Goal: Information Seeking & Learning: Learn about a topic

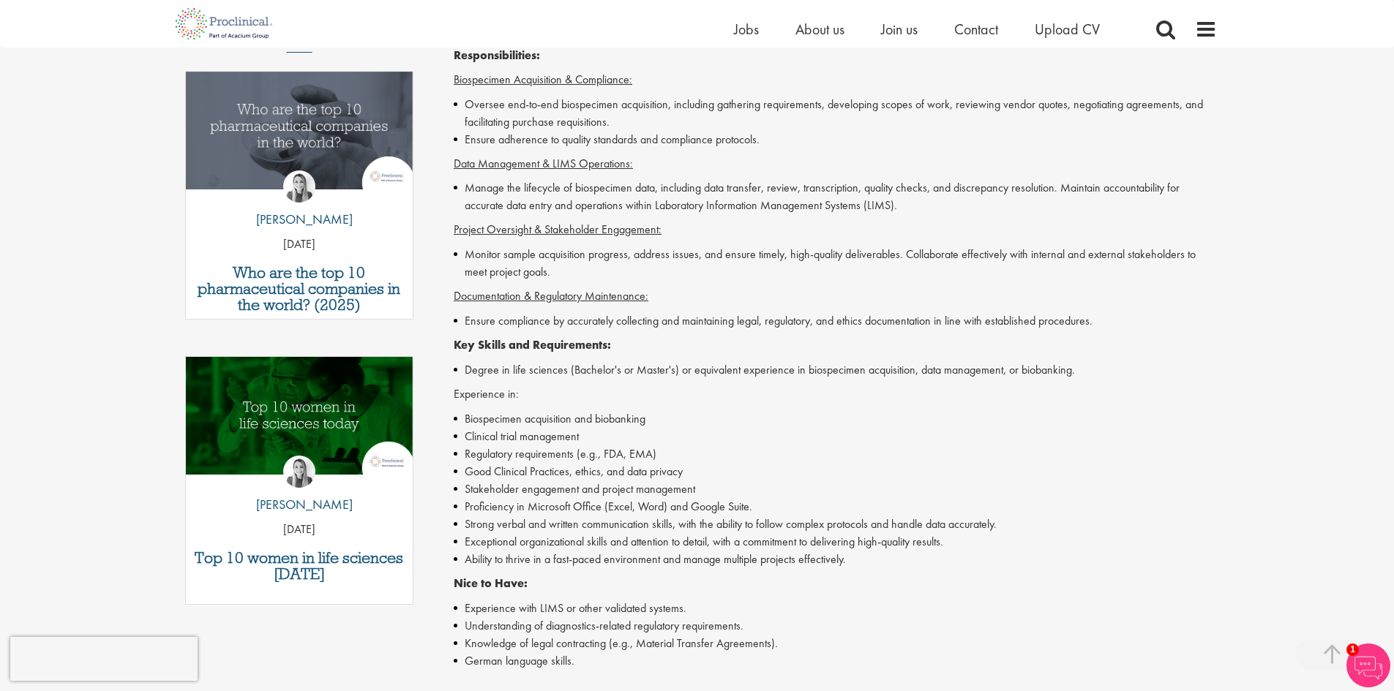
scroll to position [463, 0]
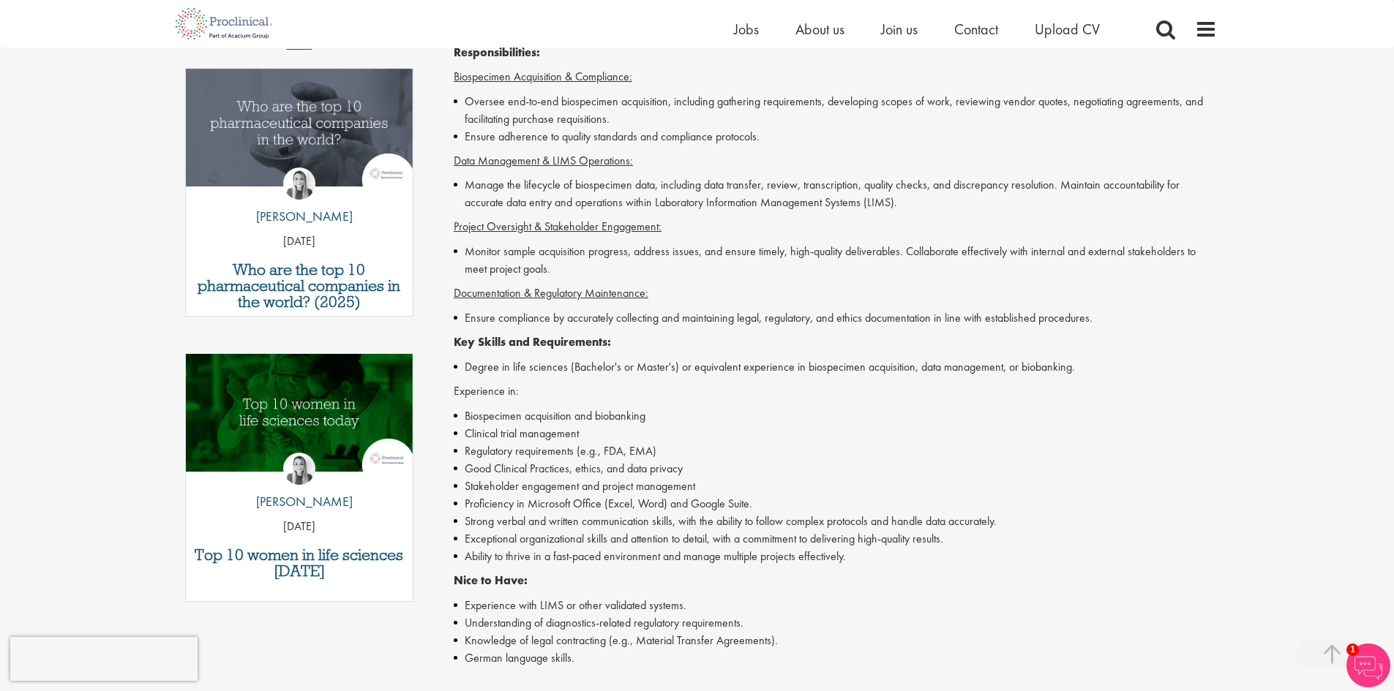
click at [775, 530] on li "Exceptional organizational skills and attention to detail, with a commitment to…" at bounding box center [835, 539] width 763 height 18
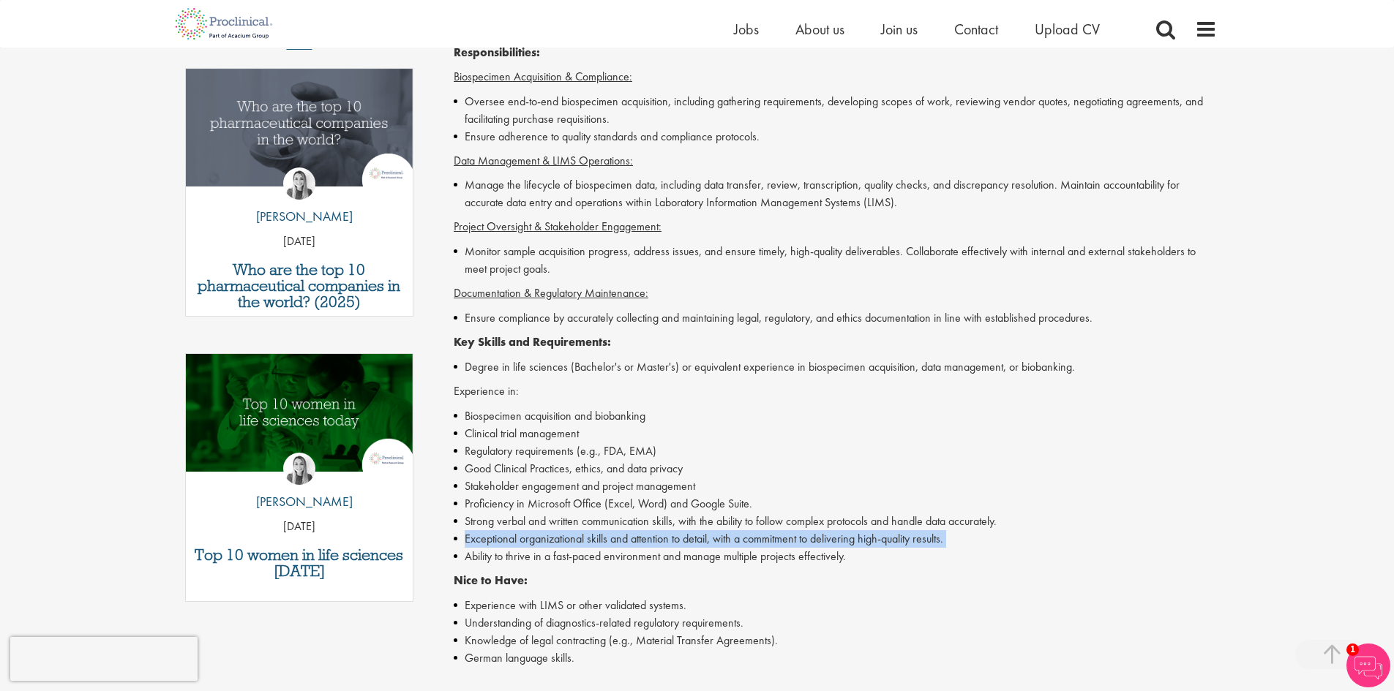
click at [775, 530] on li "Exceptional organizational skills and attention to detail, with a commitment to…" at bounding box center [835, 539] width 763 height 18
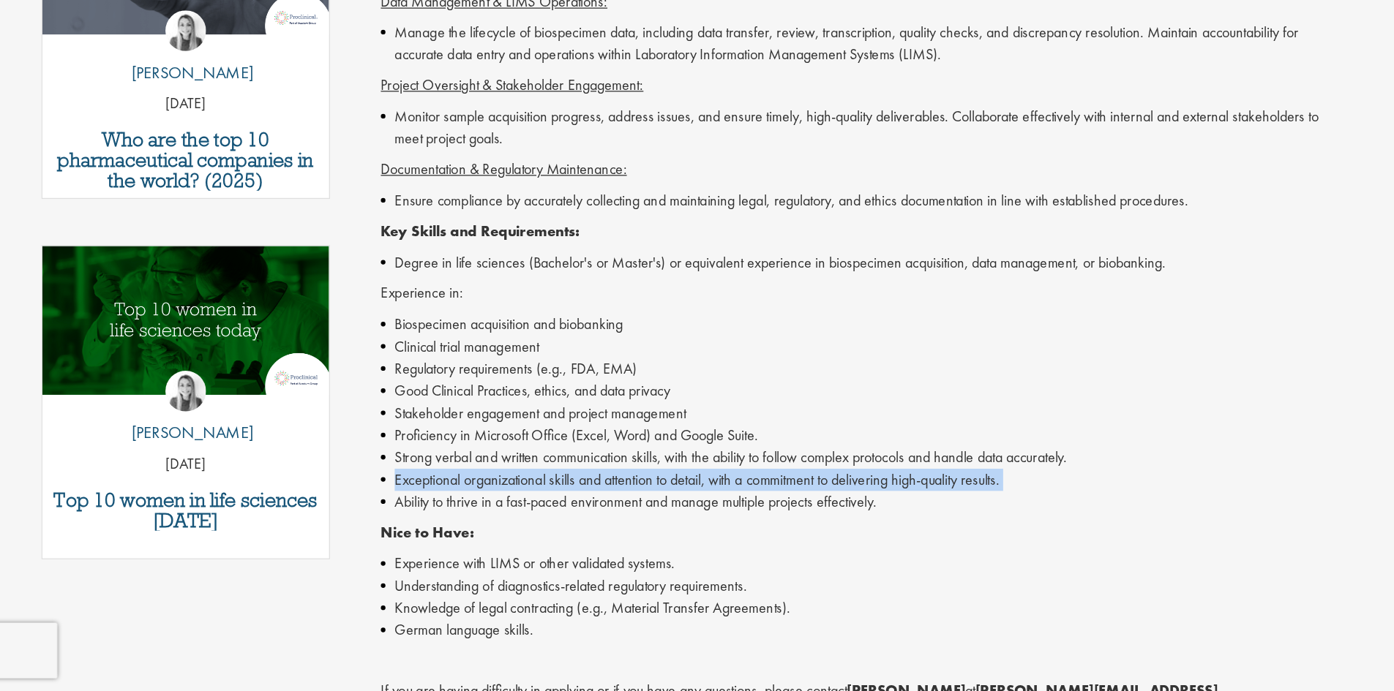
scroll to position [479, 0]
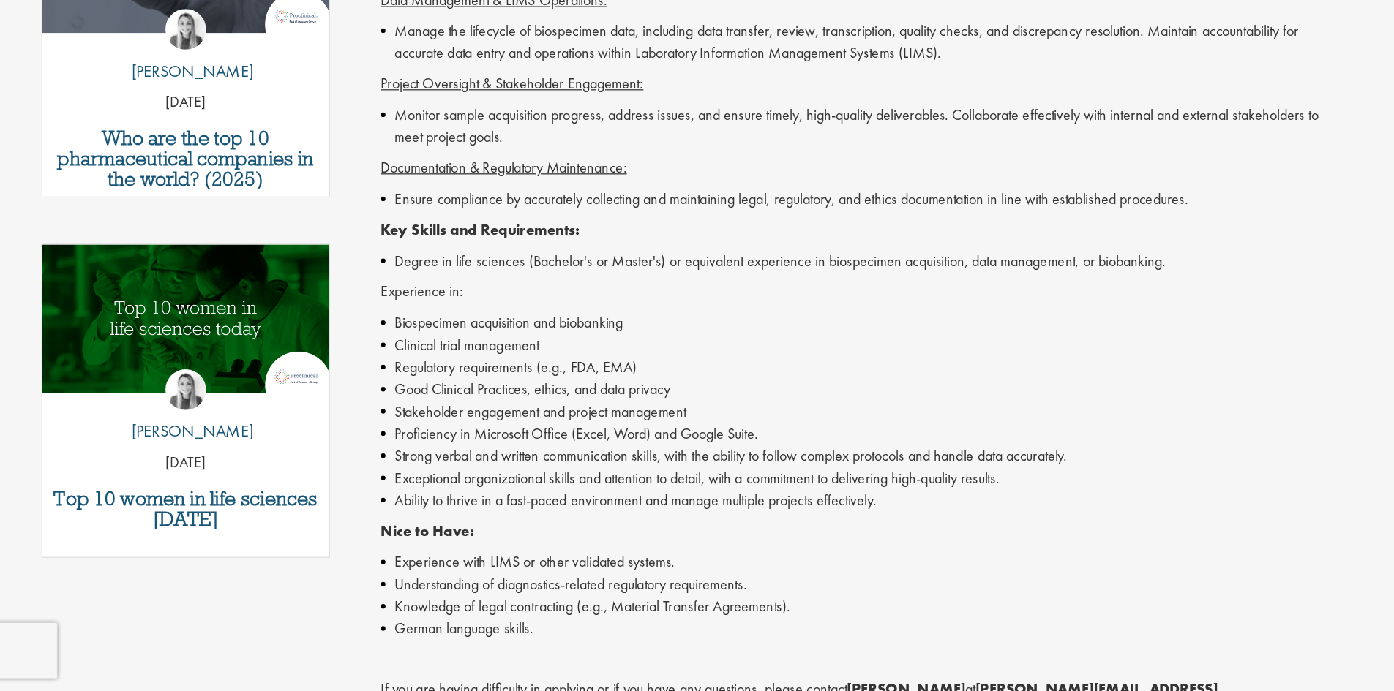
click at [729, 609] on li "Understanding of diagnostics-related regulatory requirements." at bounding box center [835, 607] width 763 height 18
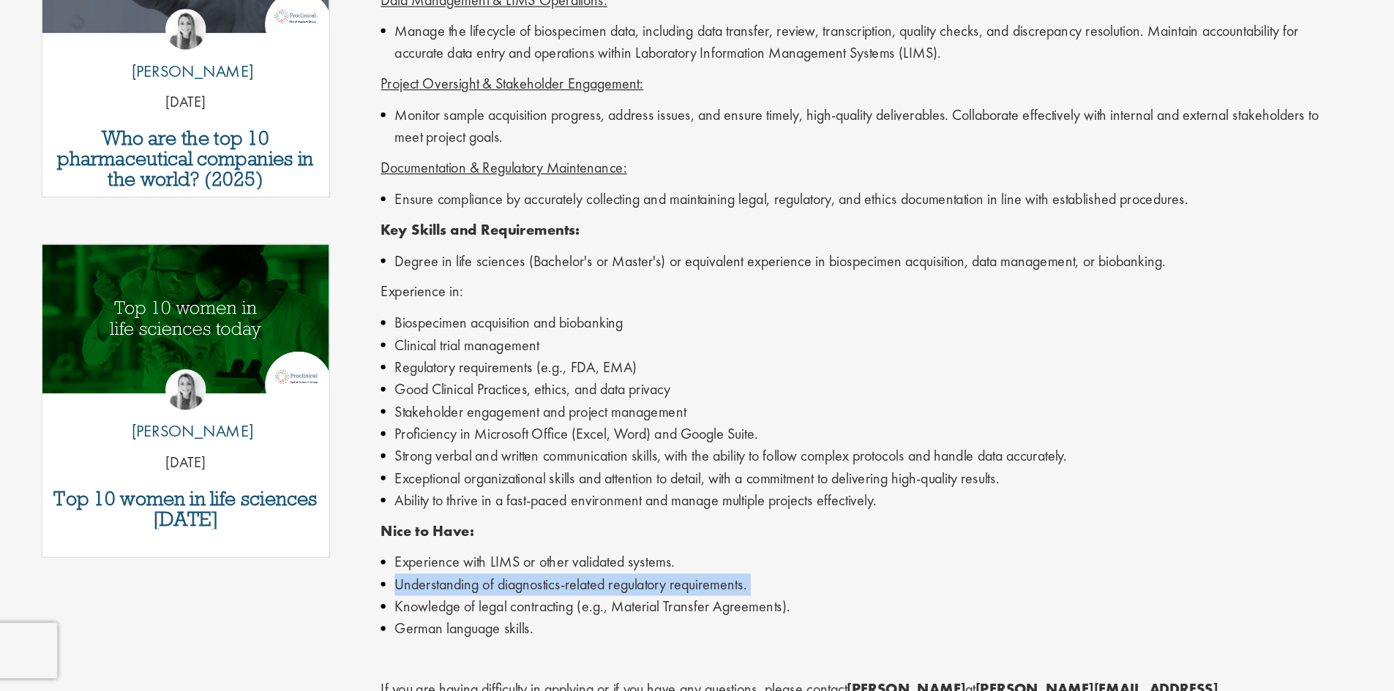
click at [729, 609] on li "Understanding of diagnostics-related regulatory requirements." at bounding box center [835, 607] width 763 height 18
